Goal: Task Accomplishment & Management: Use online tool/utility

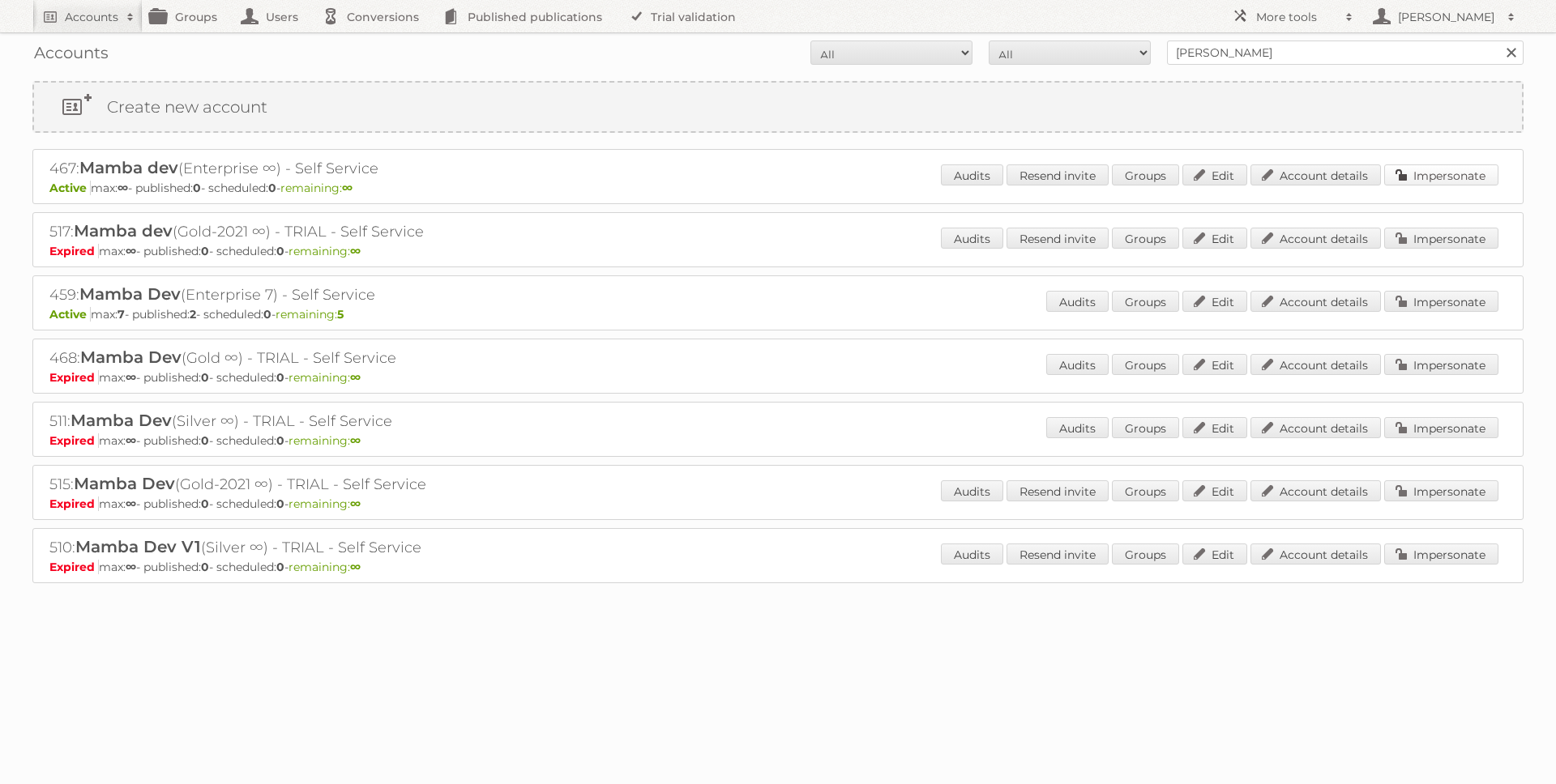
click at [1421, 176] on link "Impersonate" at bounding box center [1441, 175] width 114 height 21
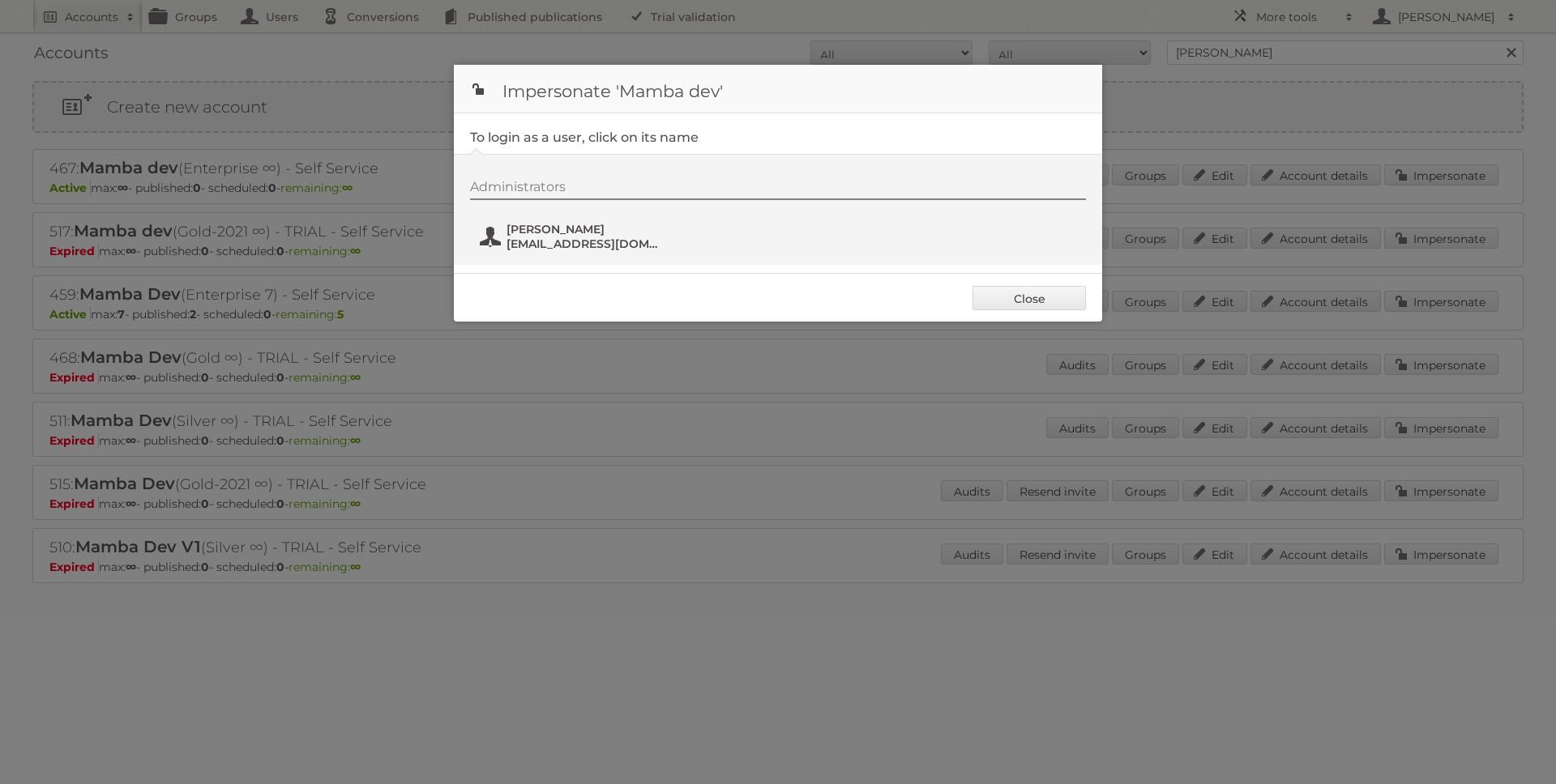
click at [590, 234] on span "[PERSON_NAME]" at bounding box center [585, 229] width 158 height 14
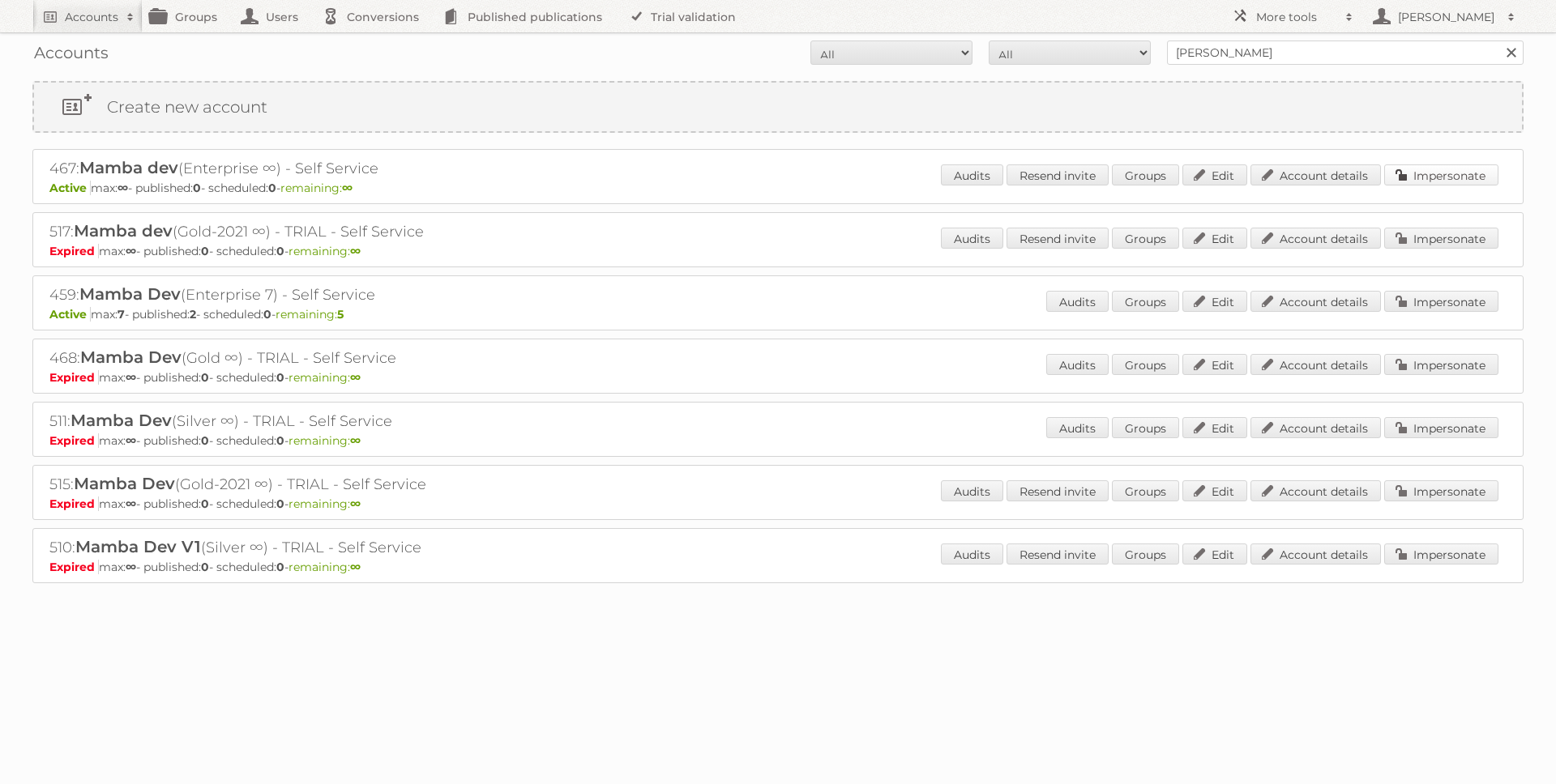
click at [1419, 173] on link "Impersonate" at bounding box center [1441, 175] width 114 height 21
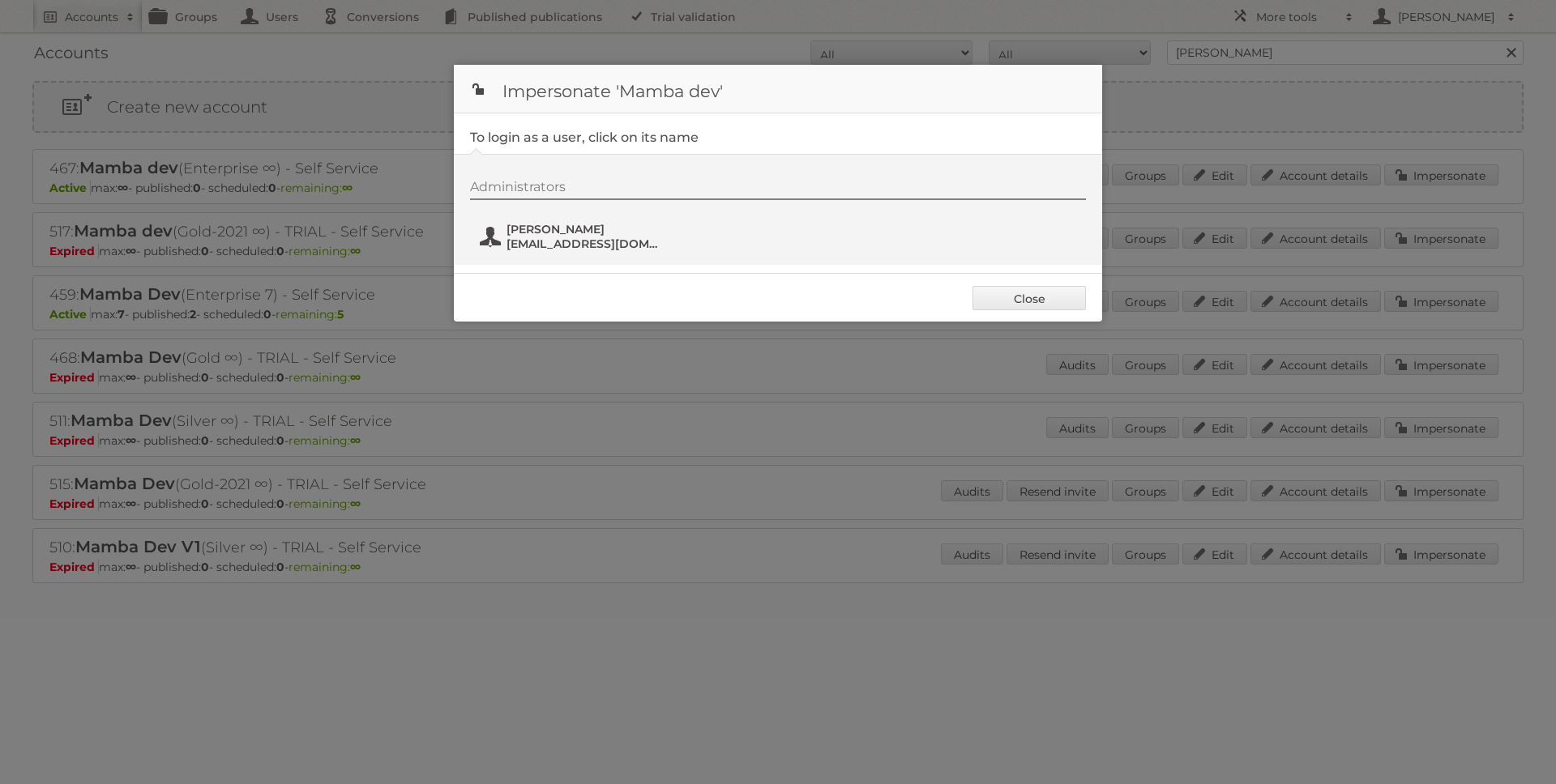
click at [571, 247] on span "[EMAIL_ADDRESS][DOMAIN_NAME]" at bounding box center [585, 243] width 158 height 14
